Goal: Communication & Community: Ask a question

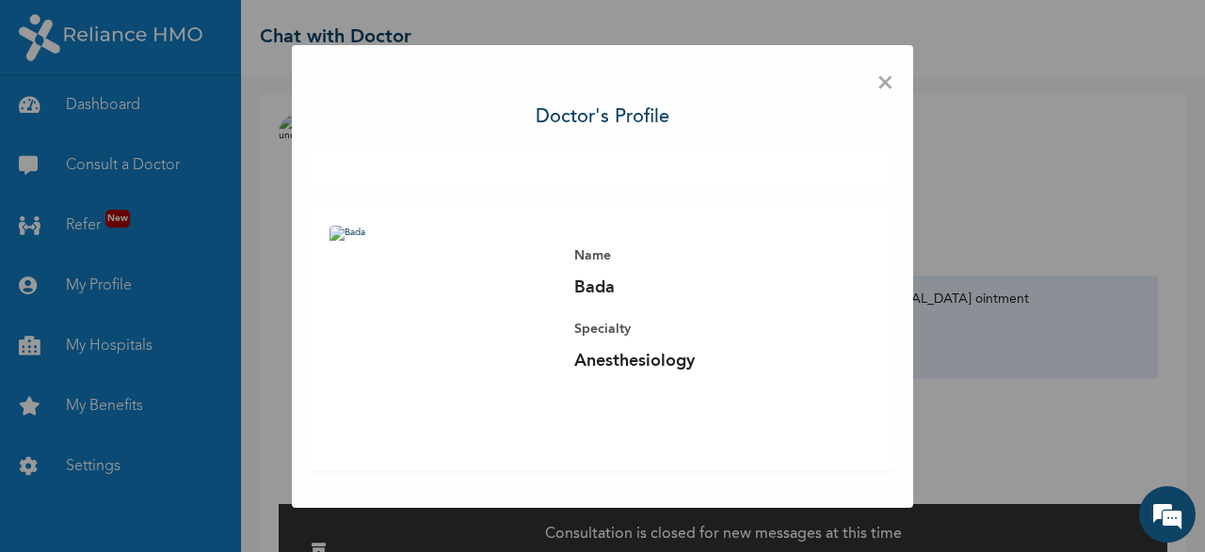
scroll to position [2149, 0]
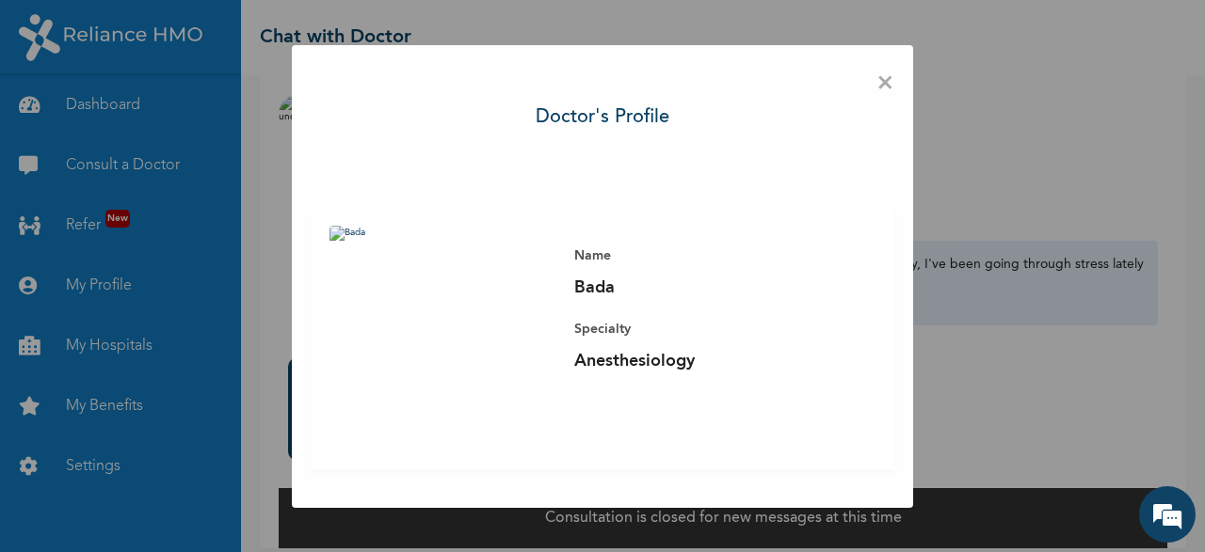
click at [886, 80] on span "×" at bounding box center [885, 84] width 18 height 40
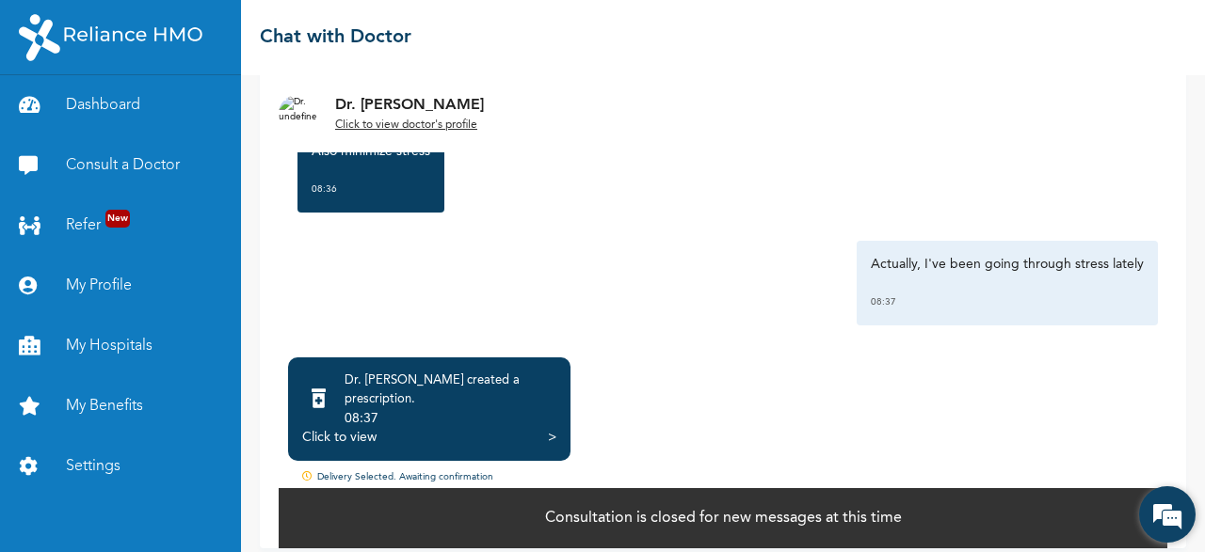
click at [1168, 519] on em at bounding box center [1167, 514] width 51 height 51
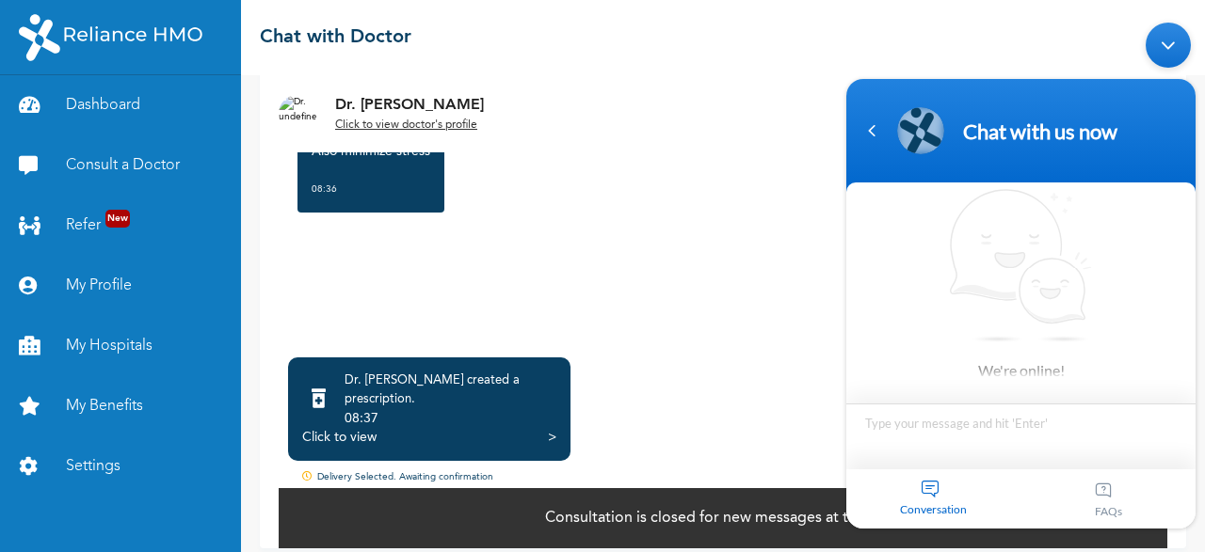
click at [915, 440] on textarea "Type your message and hit 'Enter'" at bounding box center [1020, 437] width 349 height 66
click at [627, 241] on div "Actually, I've been going through stress lately 08:37" at bounding box center [723, 283] width 870 height 85
click at [726, 509] on p "Consultation is closed for new messages at this time" at bounding box center [723, 518] width 357 height 23
click at [936, 489] on div "Conversation" at bounding box center [933, 499] width 175 height 59
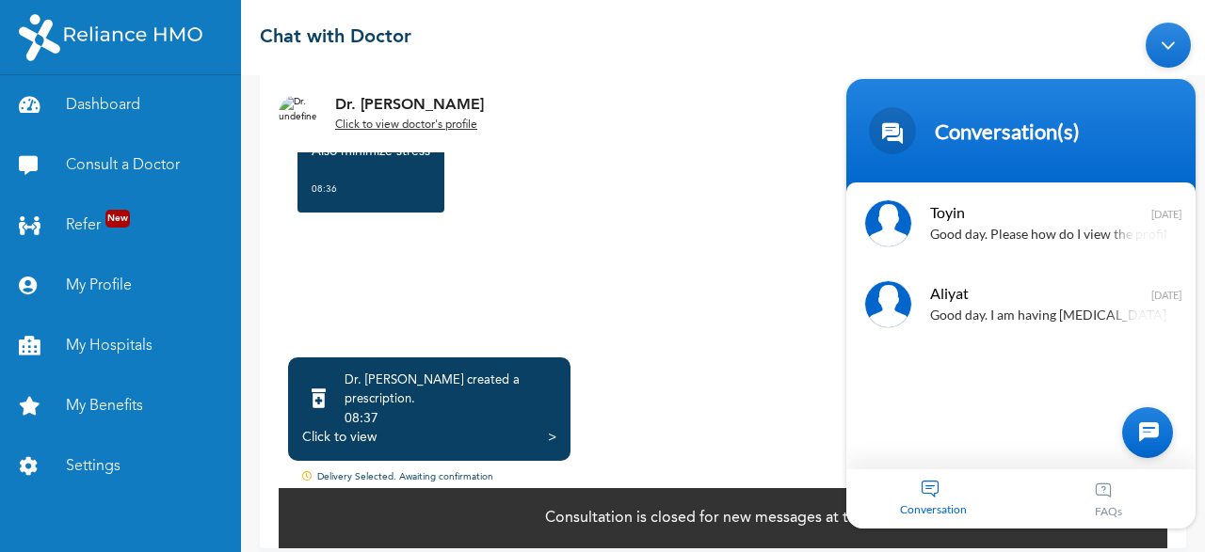
click at [1151, 435] on div at bounding box center [1147, 432] width 51 height 51
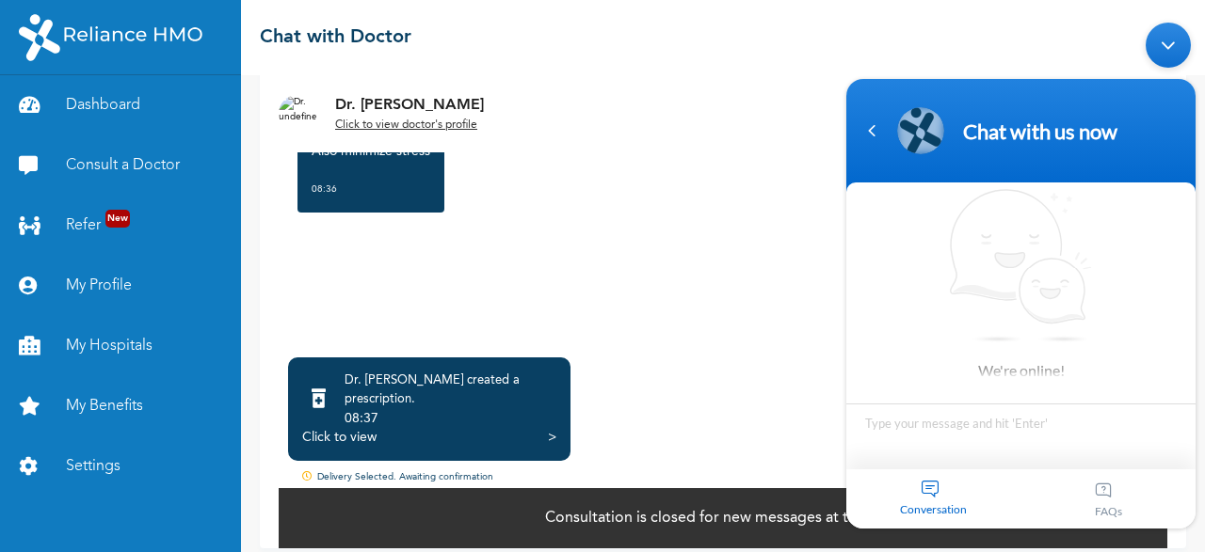
click at [913, 438] on textarea "Type your message and hit 'Enter'" at bounding box center [1020, 437] width 349 height 66
click at [865, 424] on textarea "Type your message and hit 'Enter'" at bounding box center [1020, 437] width 349 height 66
type textarea "k"
type textarea "Please I am yet to get the code to present for the drugs I am expecting since […"
click at [1172, 36] on div "Minimize live chat window" at bounding box center [1167, 45] width 45 height 45
